Goal: Information Seeking & Learning: Learn about a topic

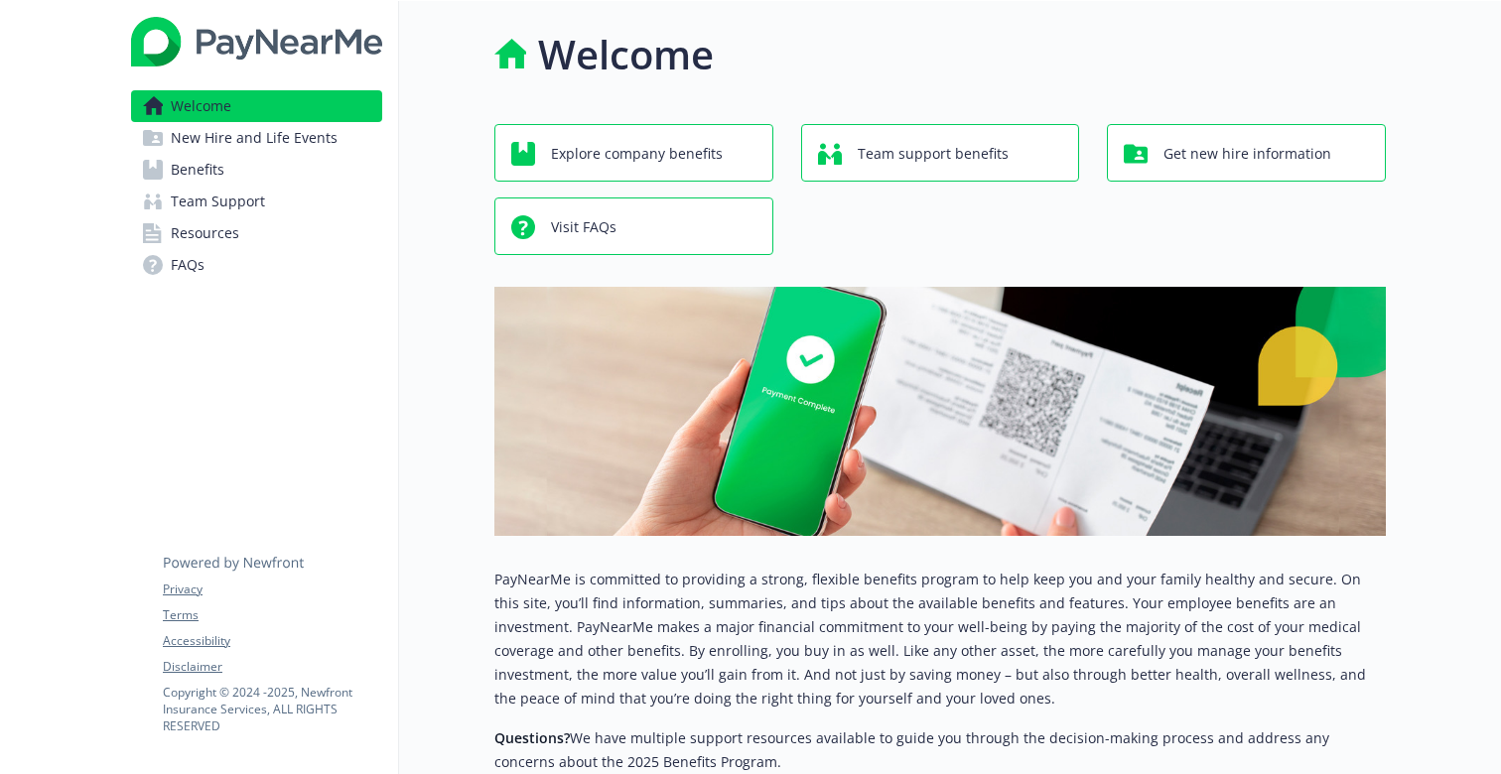
click at [214, 163] on span "Benefits" at bounding box center [198, 170] width 54 height 32
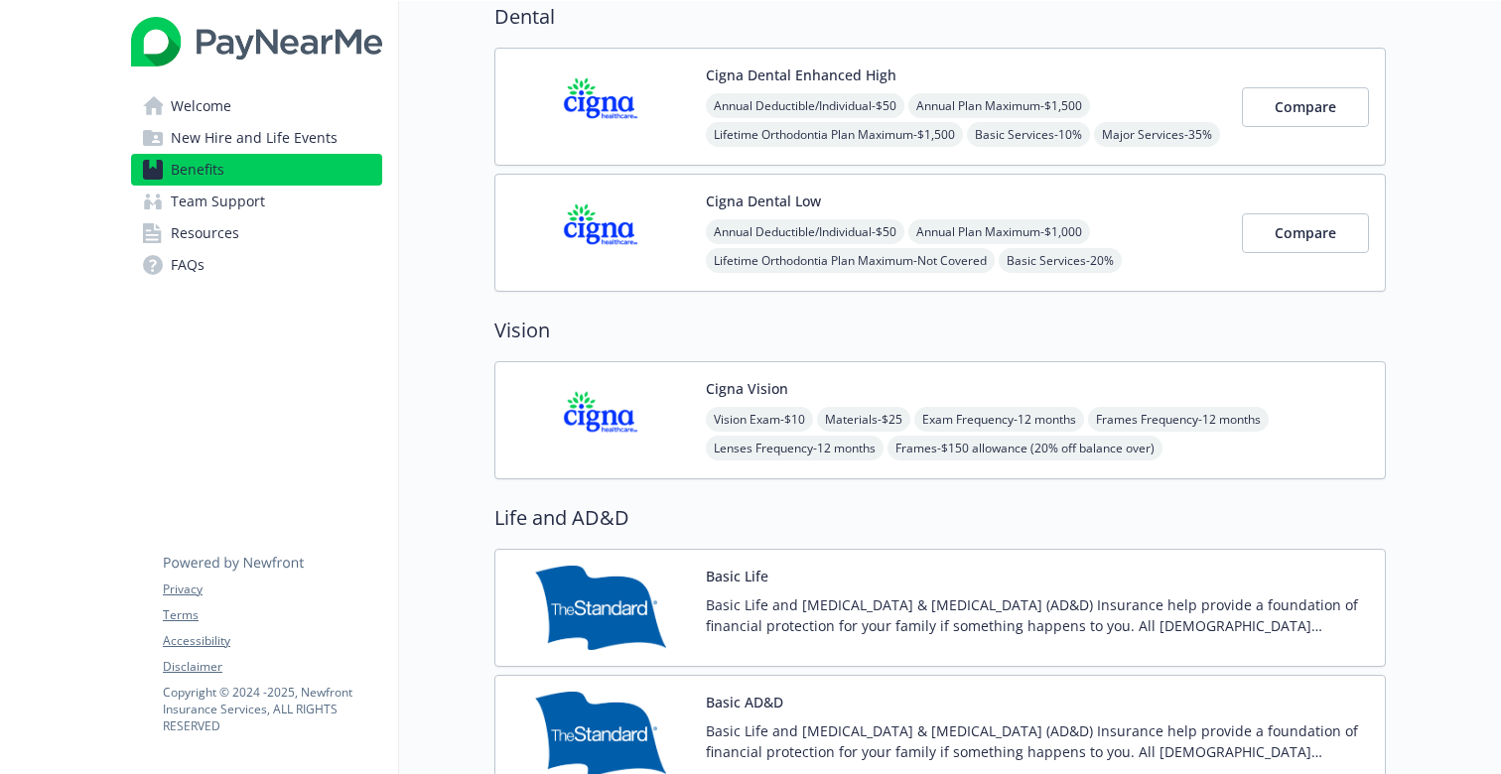
scroll to position [738, 0]
click at [661, 236] on img at bounding box center [600, 234] width 179 height 84
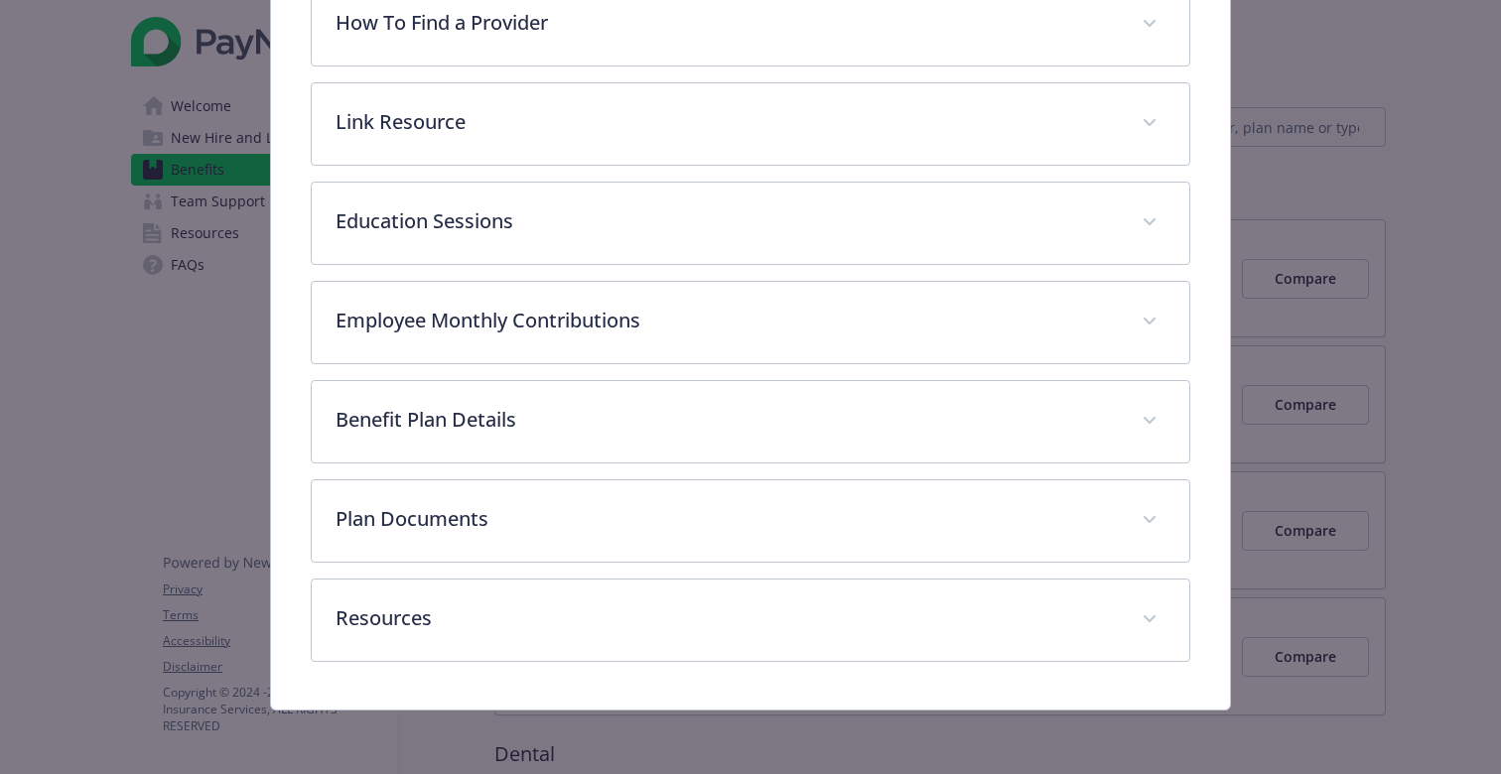
scroll to position [650, 0]
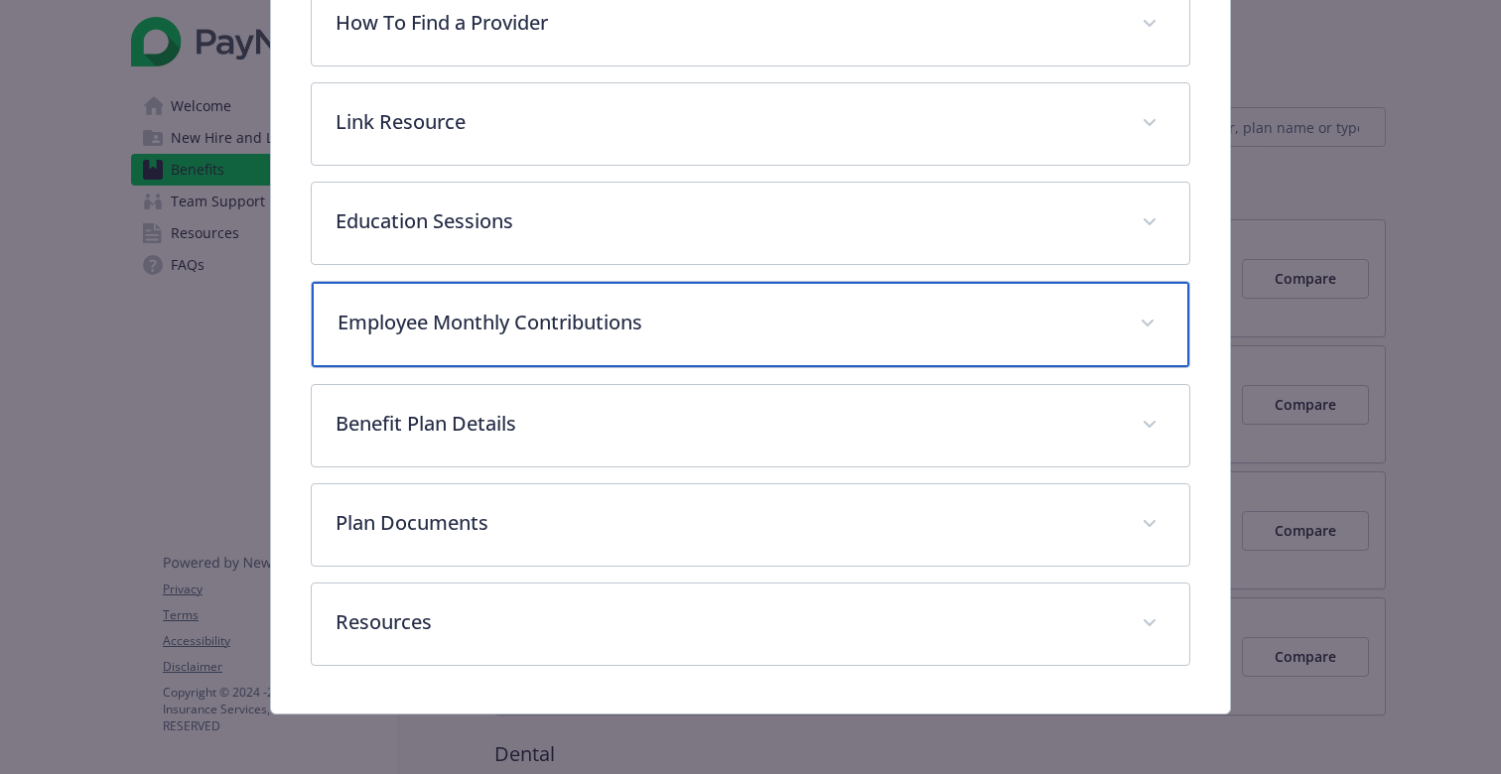
click at [531, 313] on p "Employee Monthly Contributions" at bounding box center [726, 323] width 778 height 30
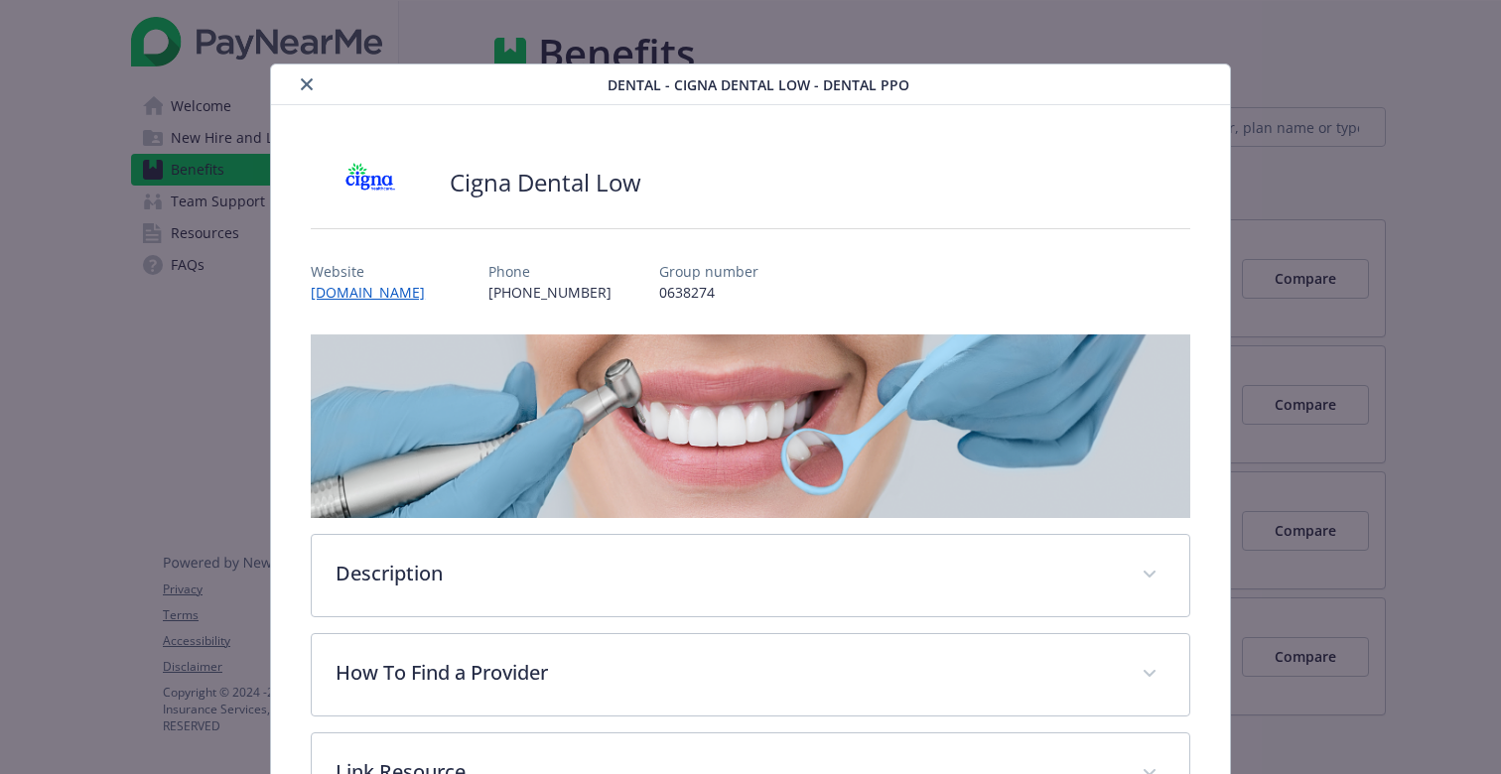
scroll to position [0, 0]
